Goal: Information Seeking & Learning: Find specific page/section

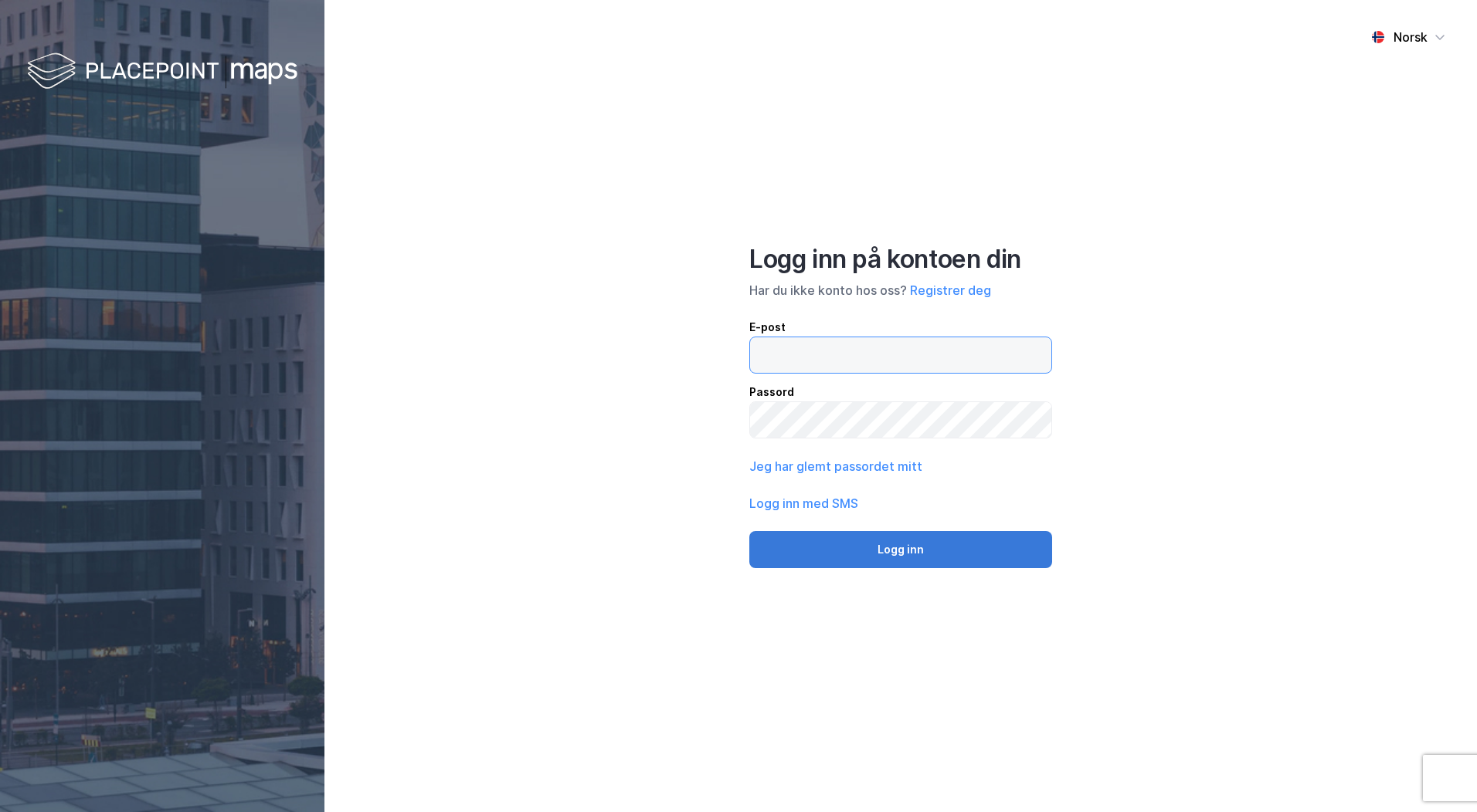
type input "[PERSON_NAME][EMAIL_ADDRESS][DOMAIN_NAME]"
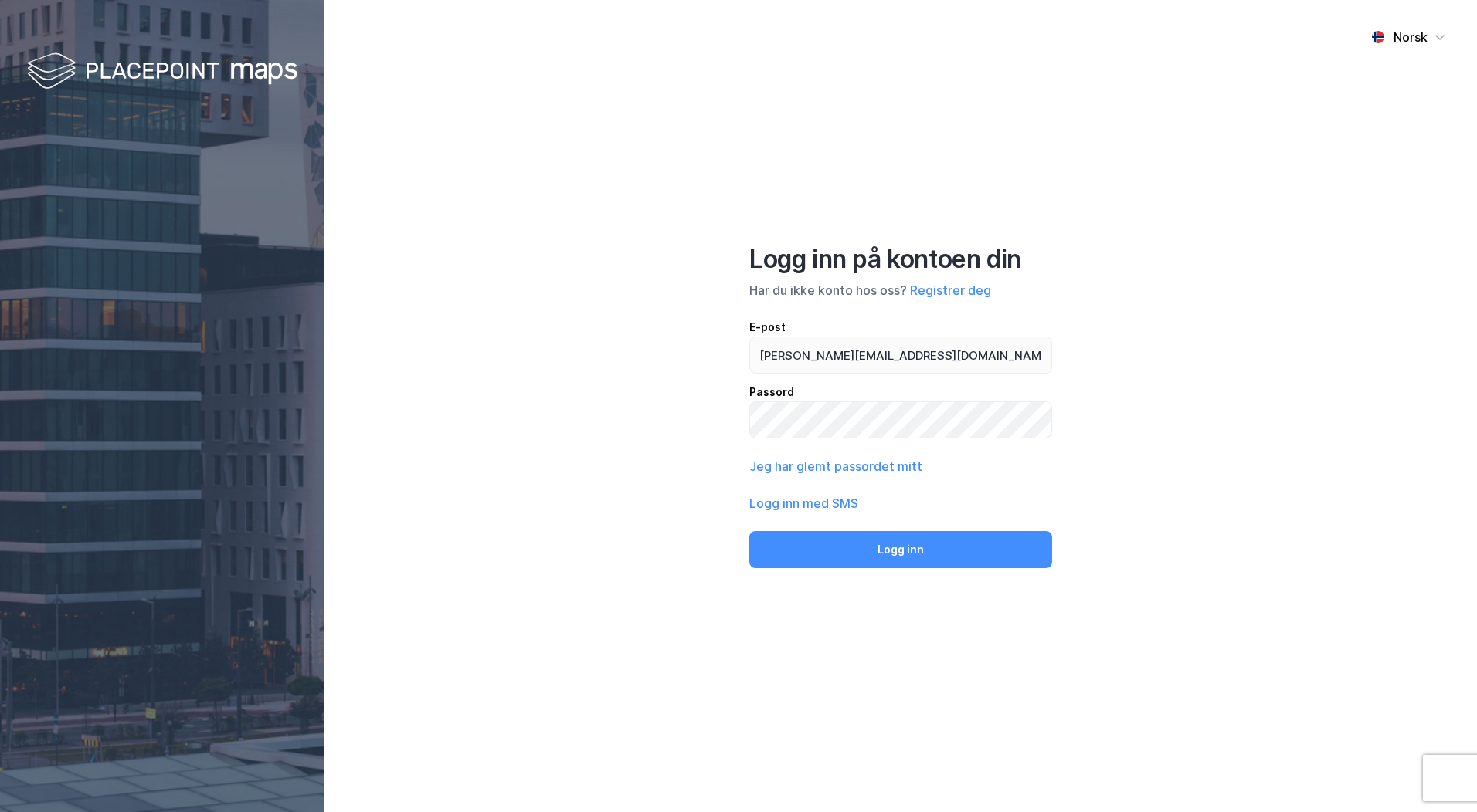
click at [902, 546] on button "Logg inn" at bounding box center [901, 549] width 303 height 37
